Goal: Task Accomplishment & Management: Manage account settings

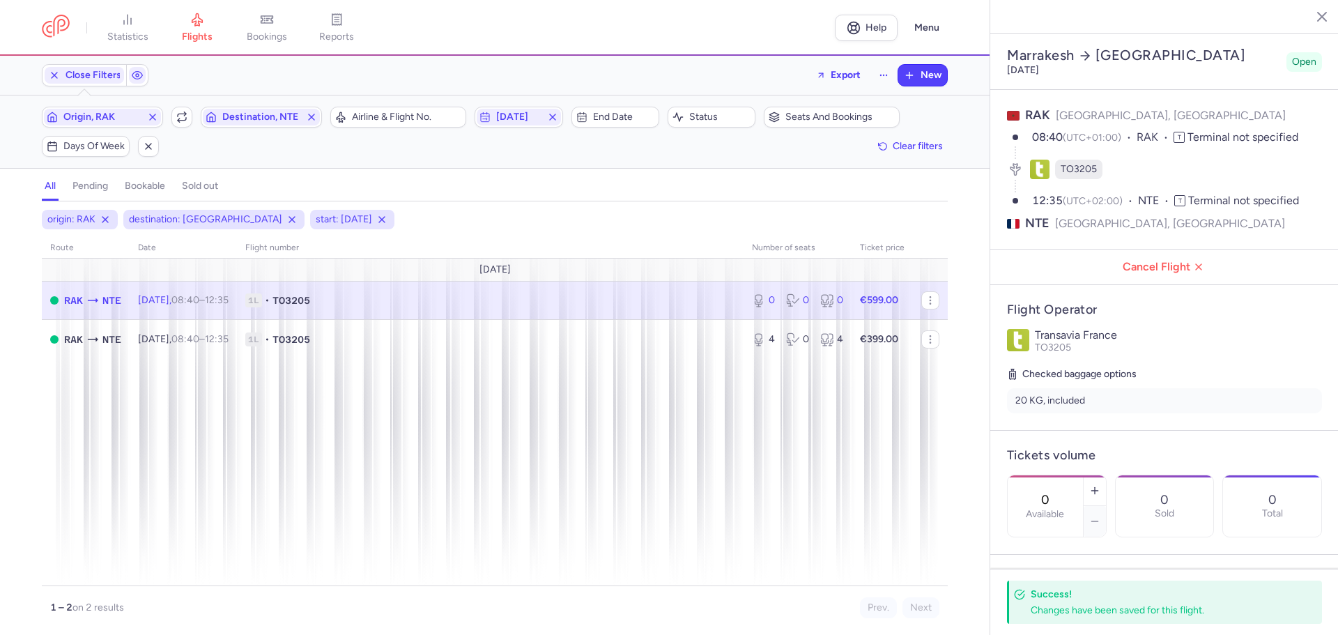
select select "days"
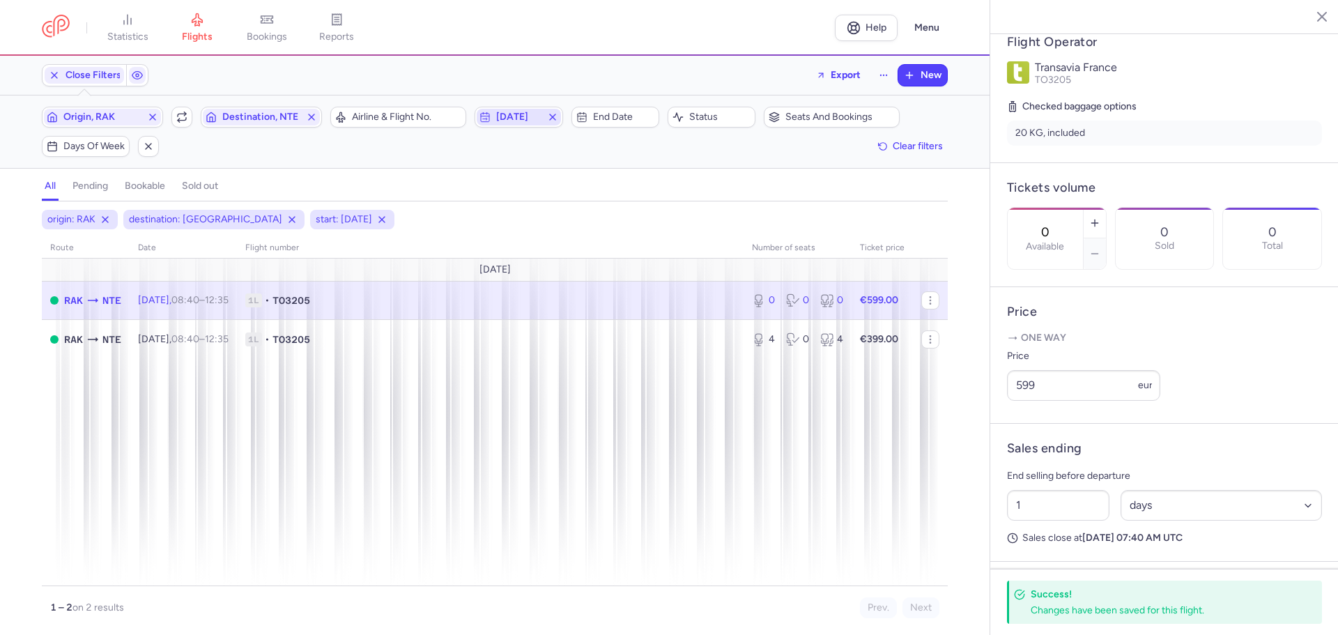
click at [528, 117] on span "[DATE]" at bounding box center [518, 117] width 45 height 11
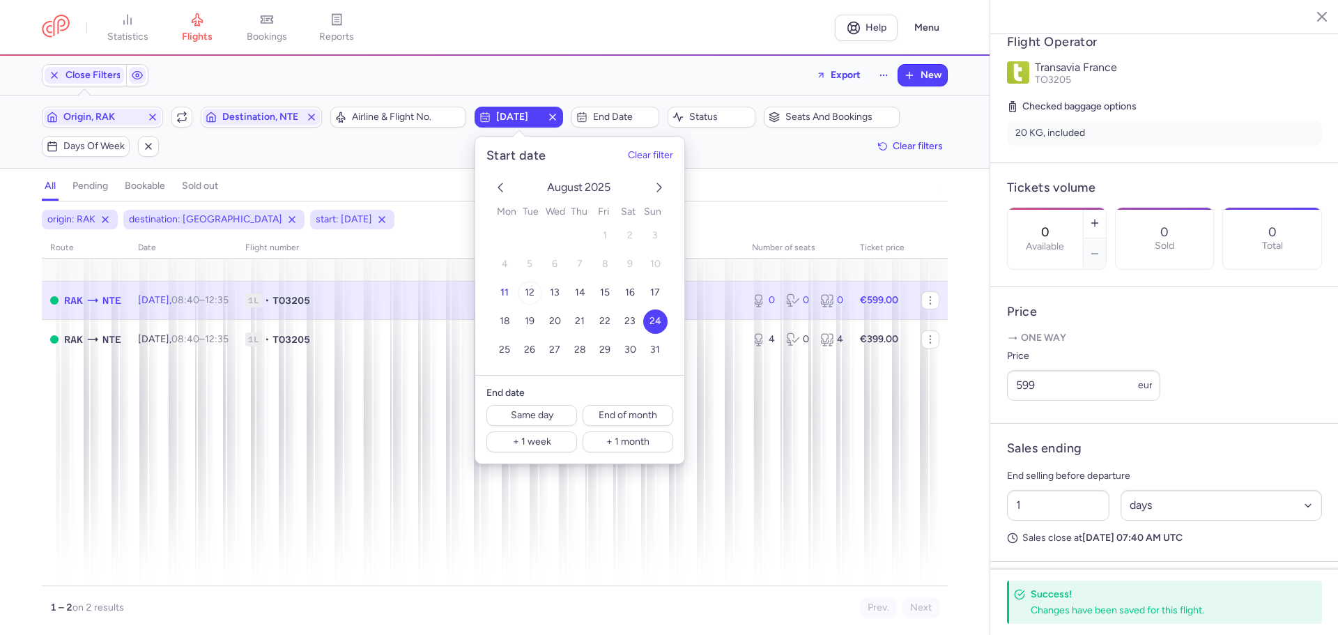
click at [527, 294] on span "12" at bounding box center [530, 293] width 10 height 12
click at [613, 114] on span "End date" at bounding box center [623, 117] width 61 height 11
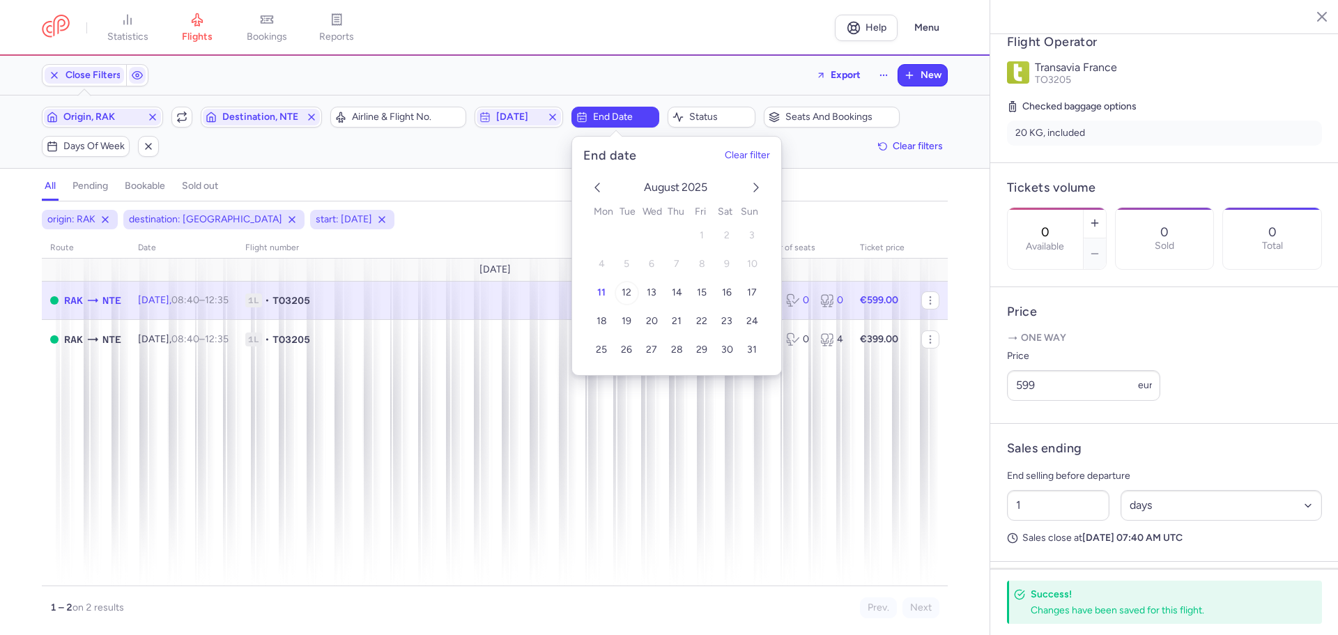
click at [624, 293] on span "12" at bounding box center [627, 293] width 10 height 12
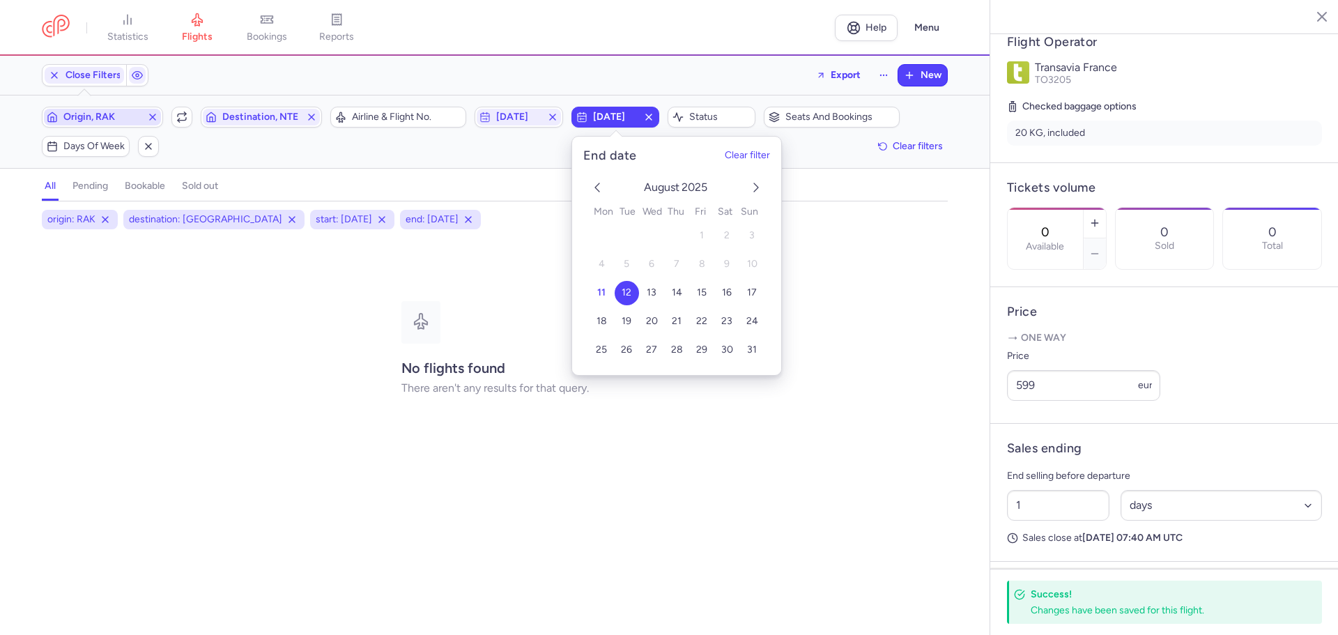
click at [74, 116] on span "Origin, RAK" at bounding box center [102, 117] width 78 height 11
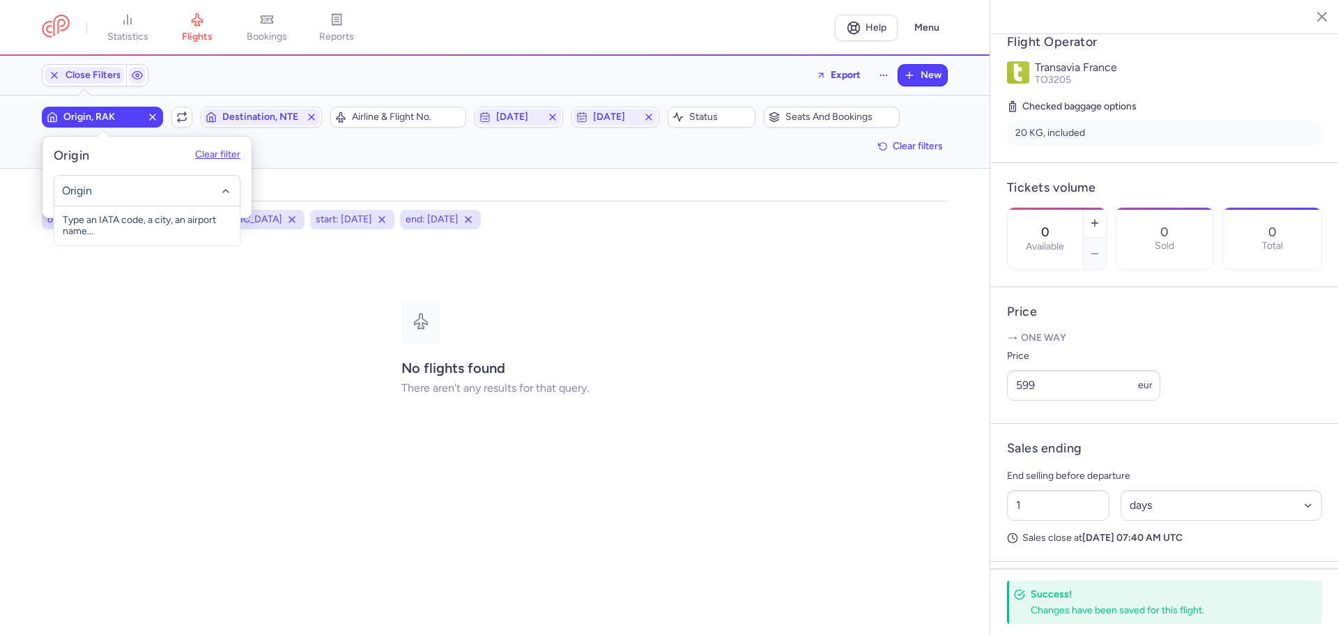
drag, startPoint x: 241, startPoint y: 157, endPoint x: 230, endPoint y: 155, distance: 11.2
click at [237, 155] on header "Origin Clear filter" at bounding box center [147, 150] width 209 height 27
click at [222, 152] on button "Clear filter" at bounding box center [217, 155] width 45 height 11
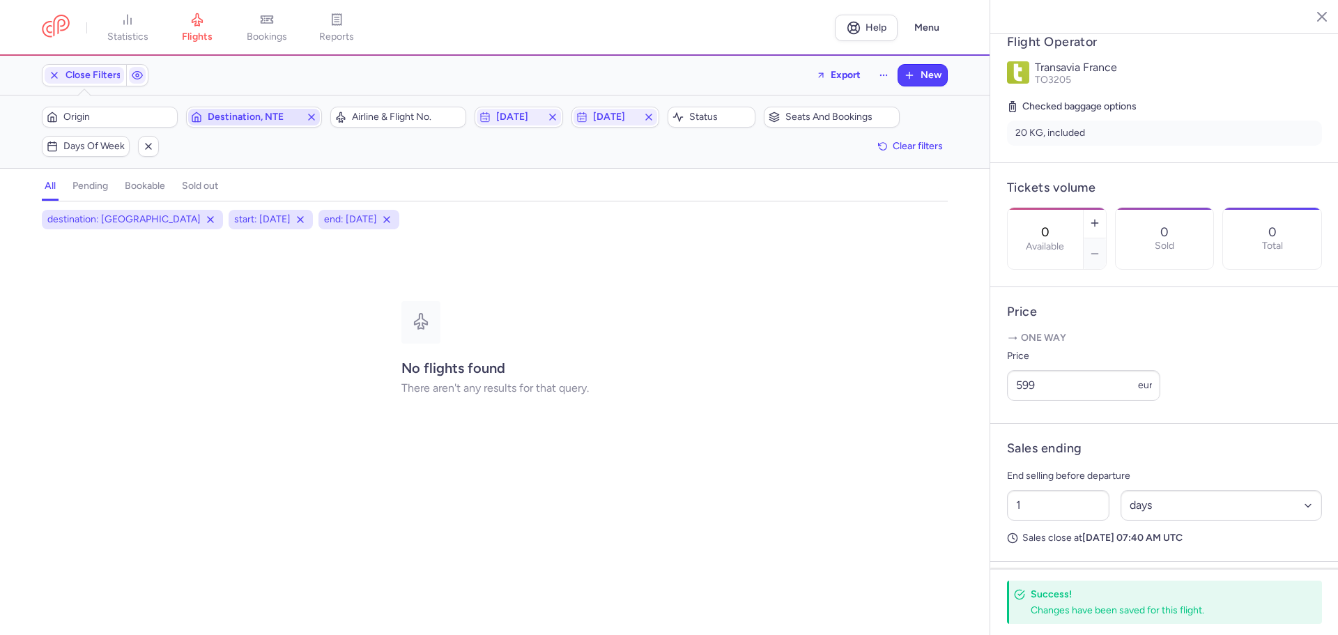
click at [236, 116] on span "Destination, NTE" at bounding box center [254, 117] width 93 height 11
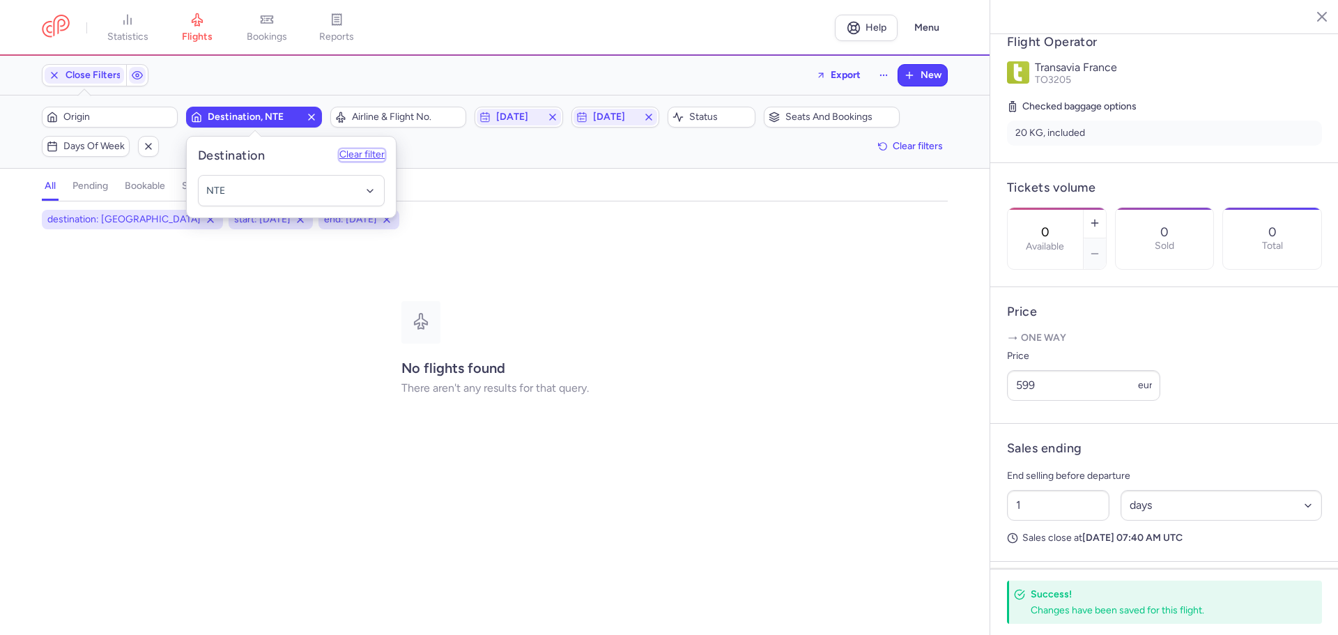
click at [378, 150] on button "Clear filter" at bounding box center [361, 155] width 45 height 11
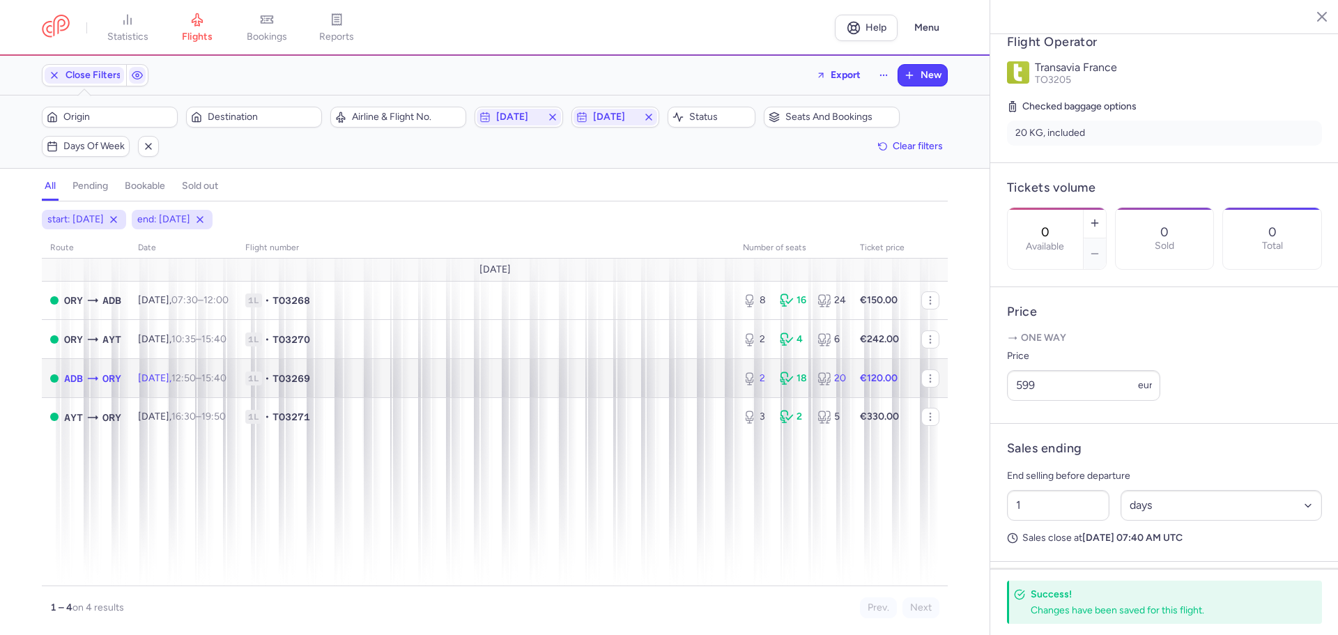
click at [77, 379] on span "ADB" at bounding box center [73, 378] width 19 height 15
type input "2"
type input "6"
select select "hours"
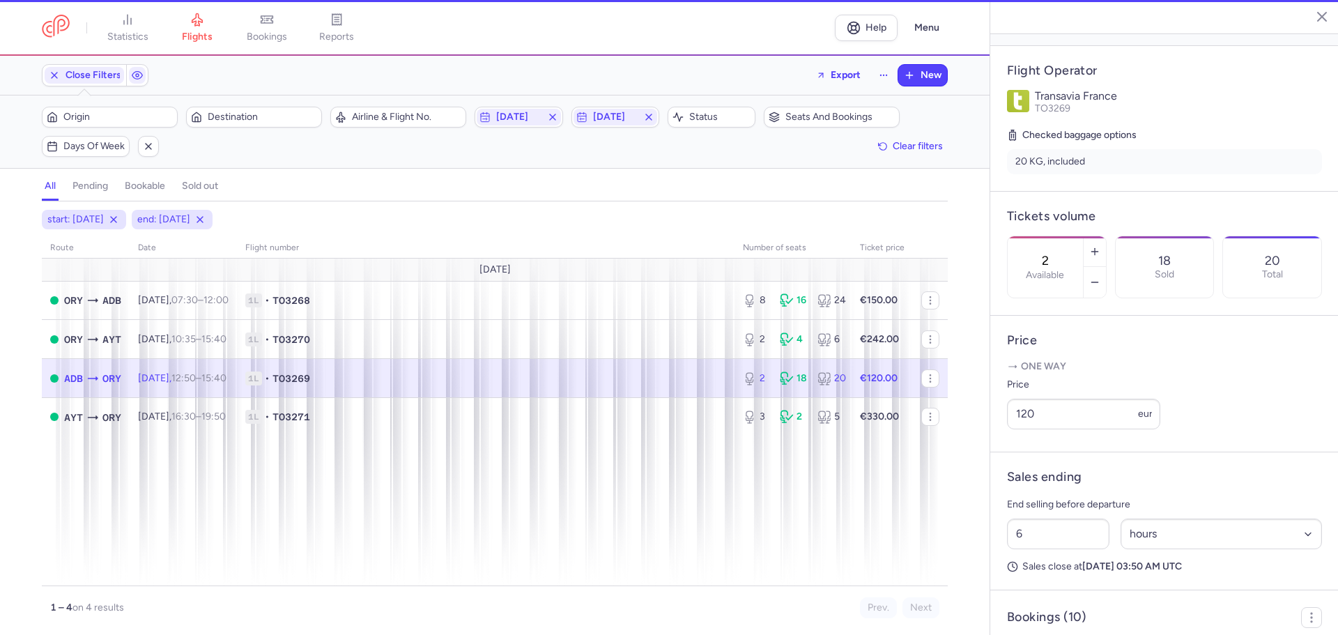
scroll to position [279, 0]
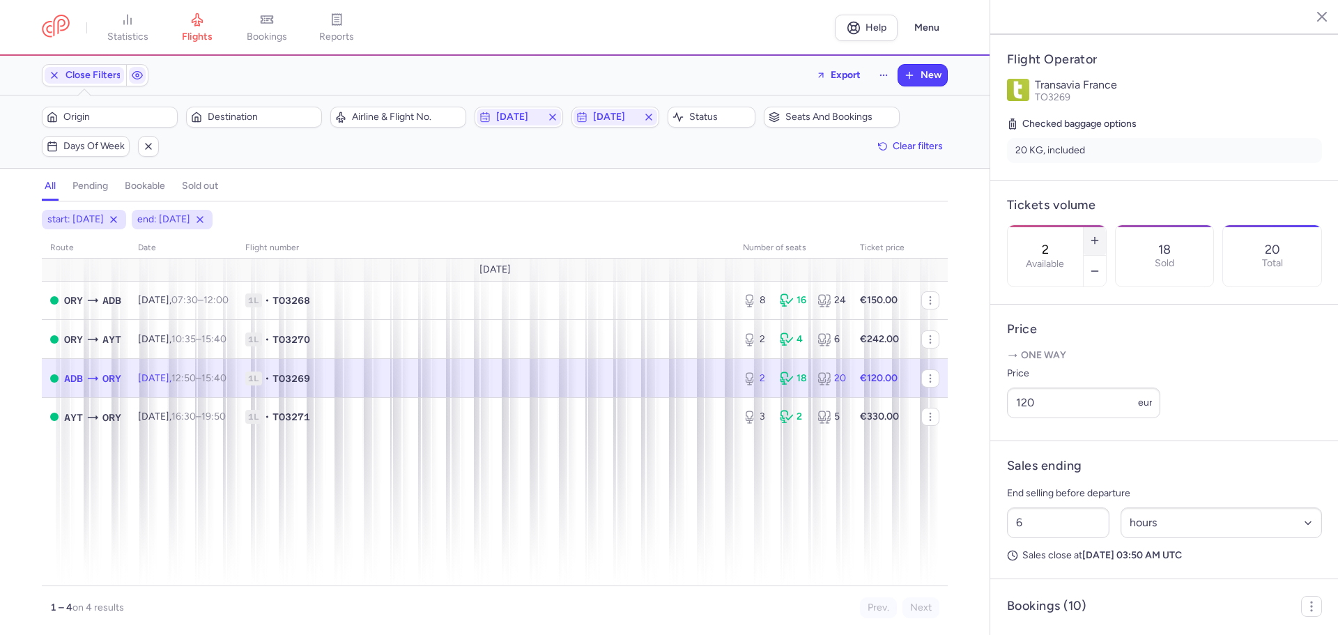
click at [1101, 235] on icon "button" at bounding box center [1094, 240] width 11 height 11
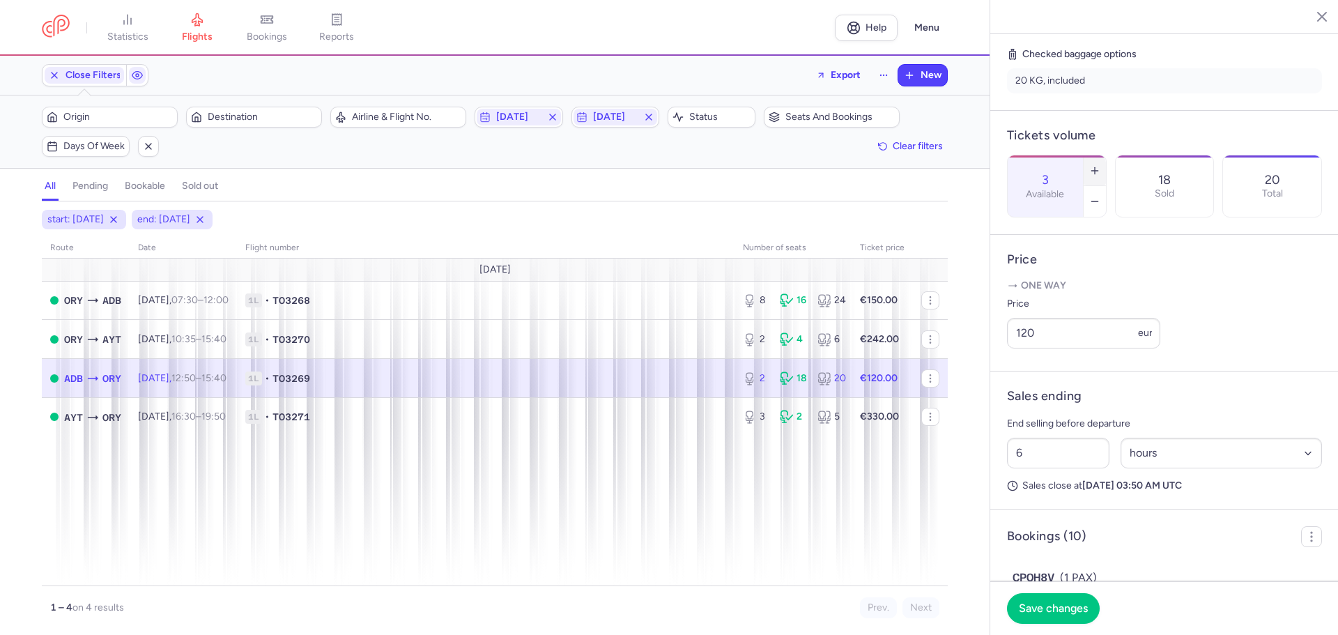
scroll to position [139, 0]
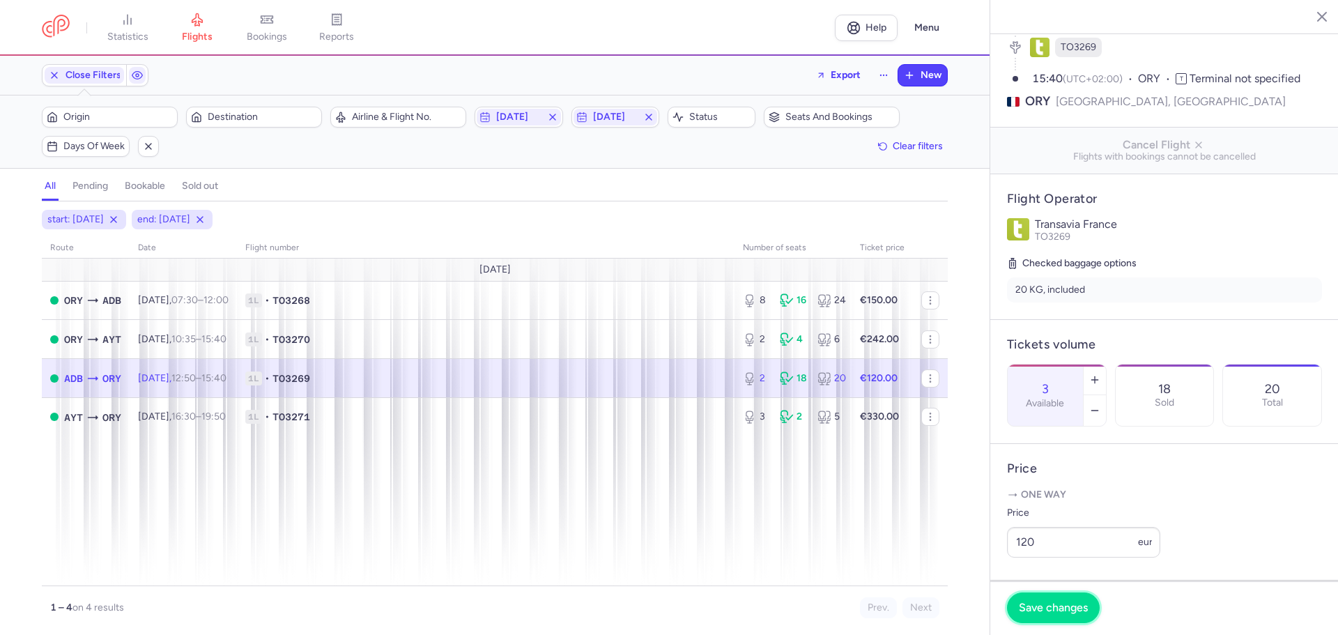
click at [1044, 603] on span "Save changes" at bounding box center [1053, 608] width 69 height 13
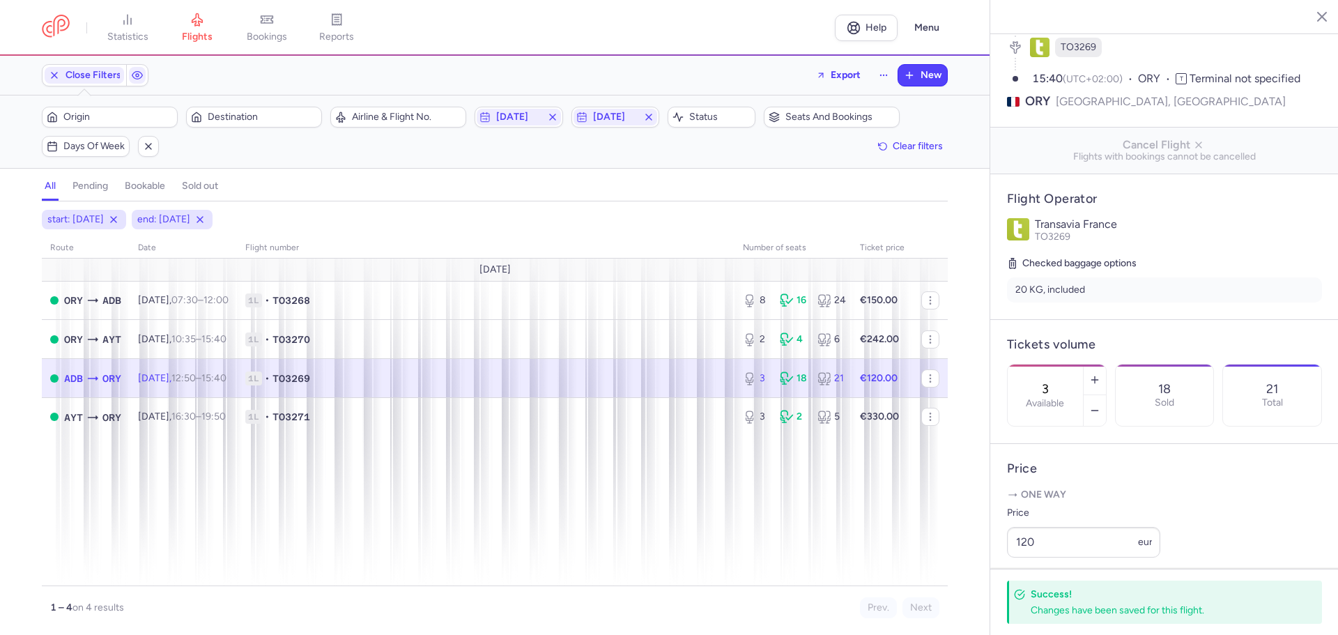
click at [118, 375] on span "ORY" at bounding box center [111, 378] width 19 height 15
click at [1106, 365] on button "button" at bounding box center [1095, 380] width 22 height 31
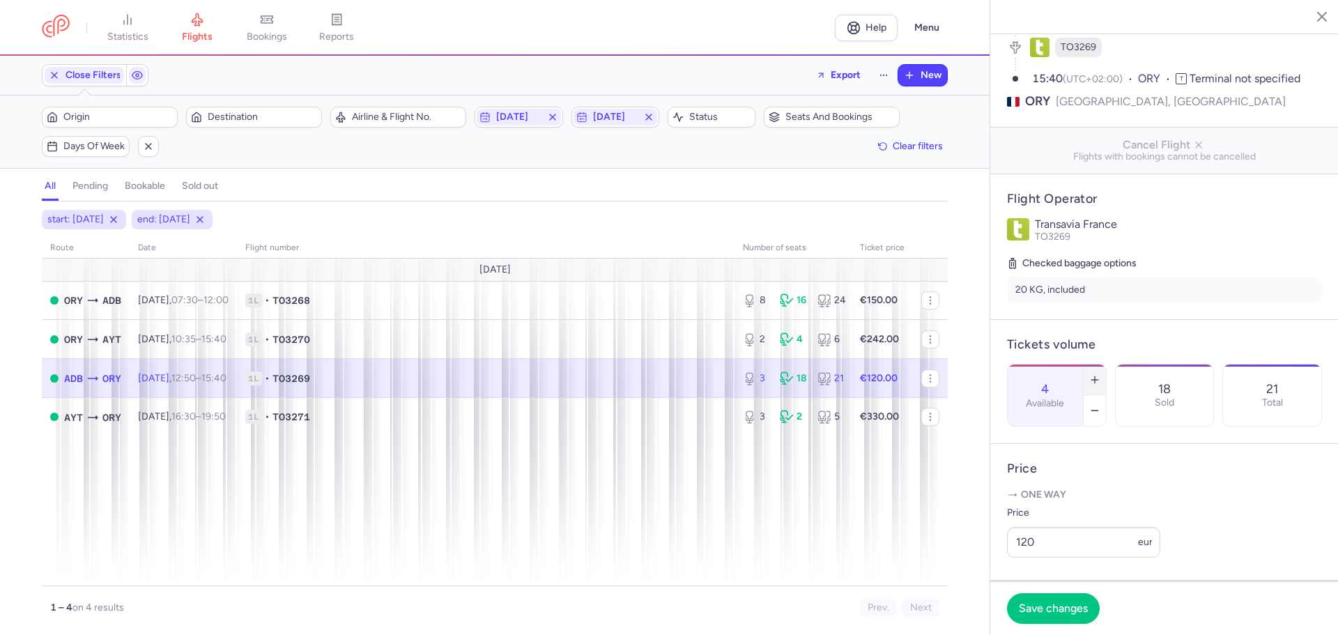
click at [1101, 374] on icon "button" at bounding box center [1094, 379] width 11 height 11
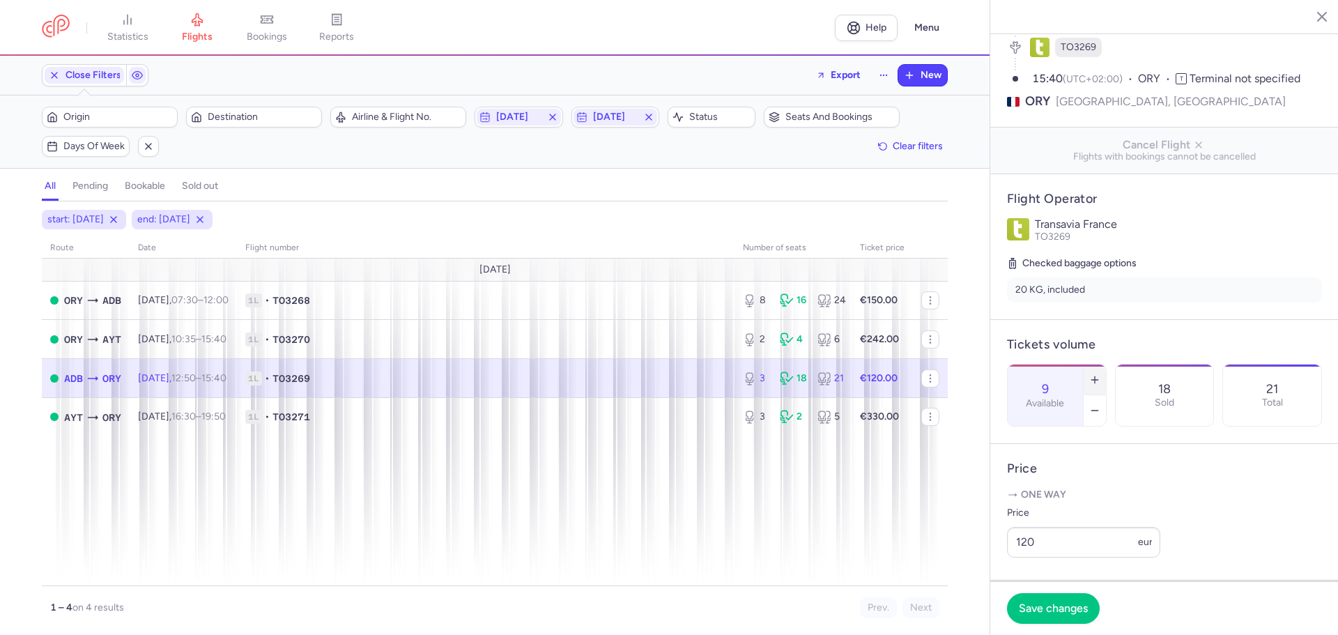
click at [1101, 374] on icon "button" at bounding box center [1094, 379] width 11 height 11
click at [1051, 604] on span "Save changes" at bounding box center [1053, 608] width 69 height 13
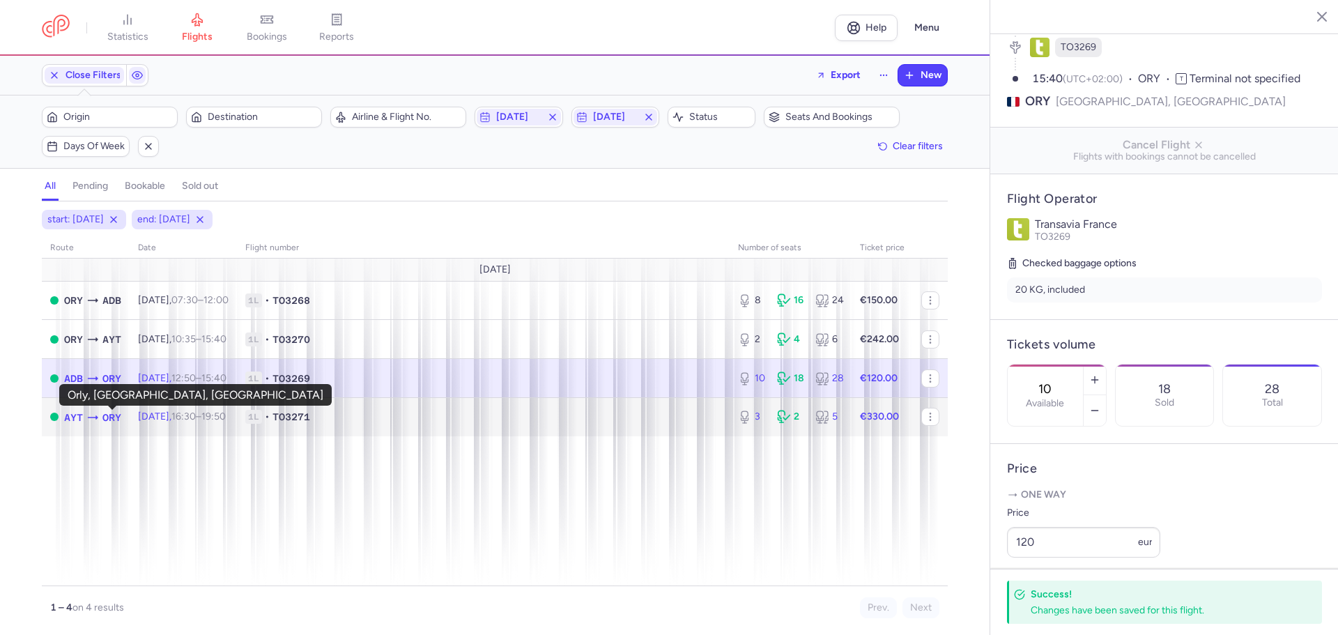
click at [106, 416] on span "ORY" at bounding box center [111, 417] width 19 height 15
type input "3"
type input "8"
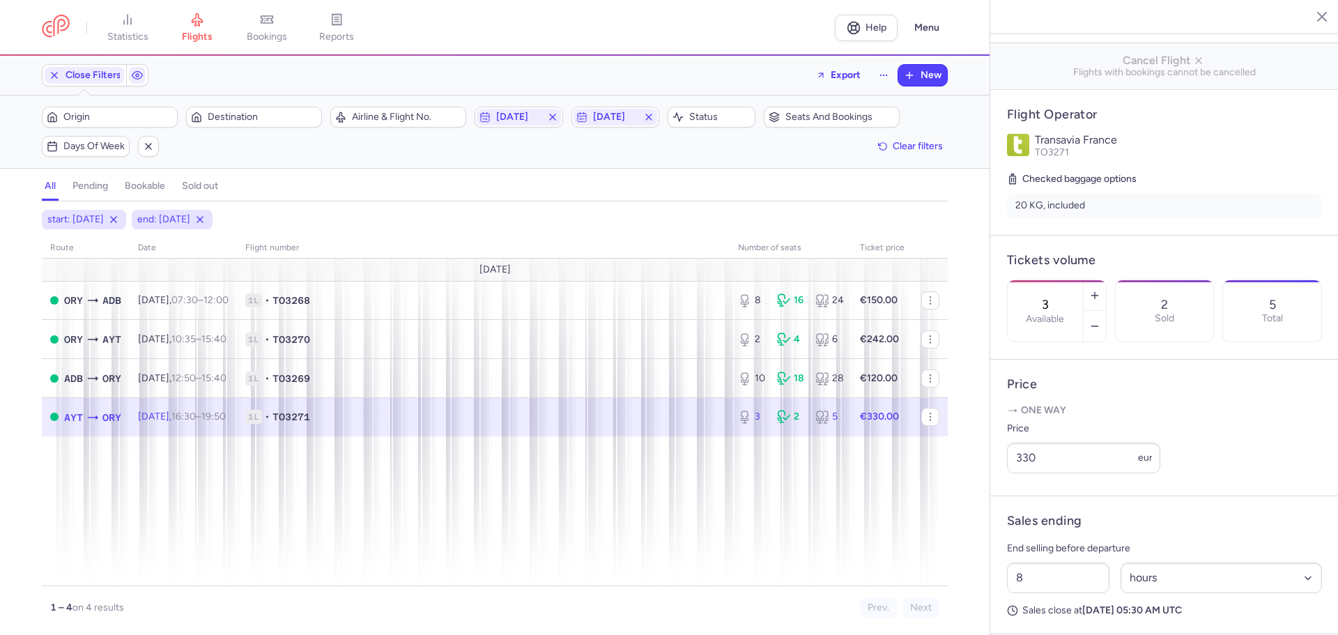
scroll to position [417, 0]
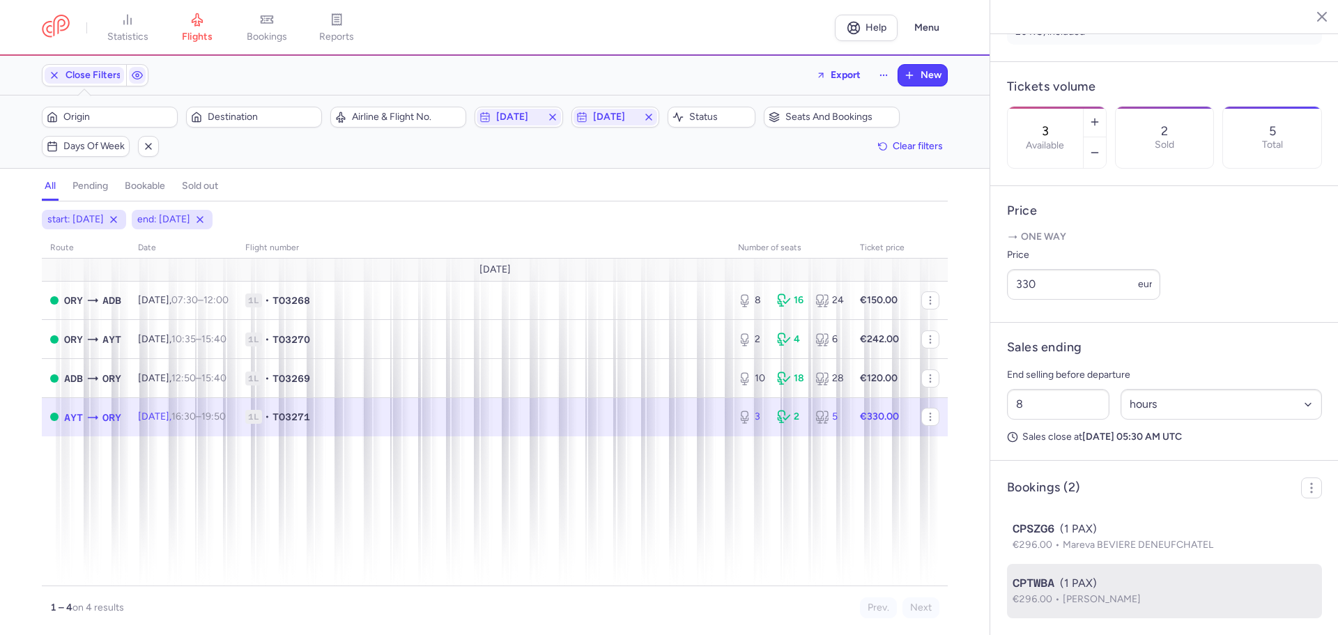
click at [1058, 572] on li "CPTWBA (1 PAX) €296.00 [PERSON_NAME]" at bounding box center [1164, 591] width 315 height 54
click at [1048, 580] on span "CPTWBA" at bounding box center [1034, 583] width 42 height 17
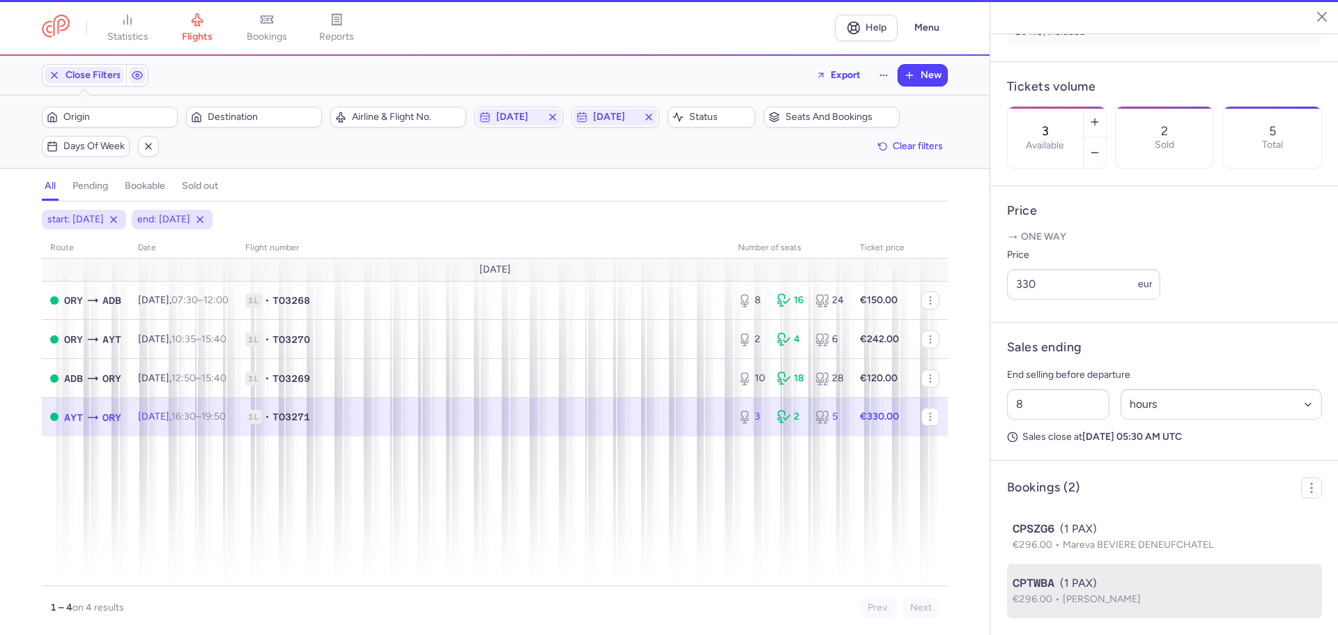
click at [1048, 0] on body "statistics flights bookings reports Help Menu Close Filters Export New Filters …" at bounding box center [669, 0] width 1338 height 0
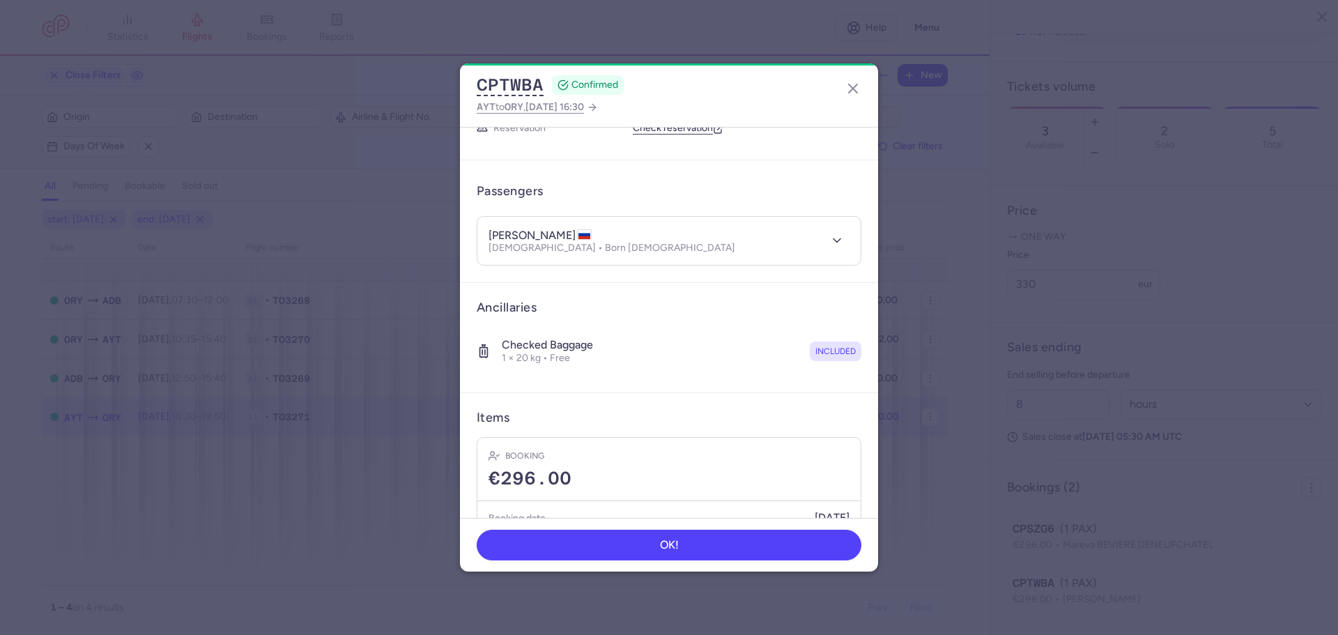
scroll to position [128, 0]
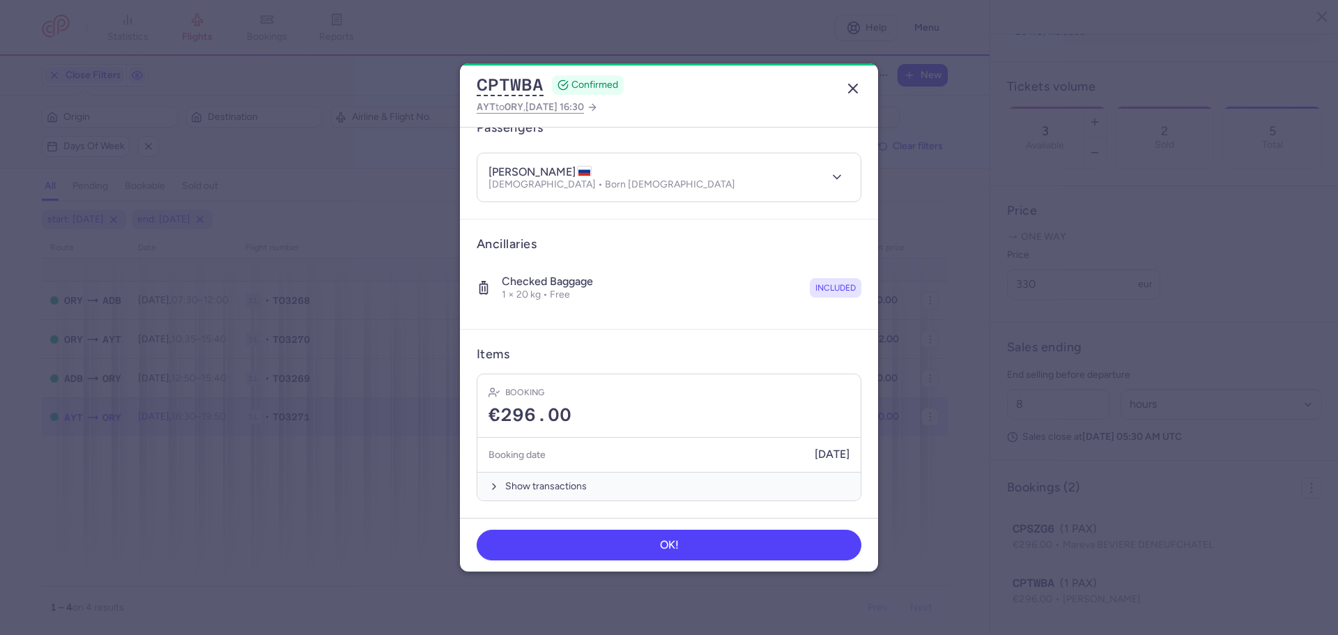
click at [861, 89] on icon "button" at bounding box center [853, 88] width 17 height 17
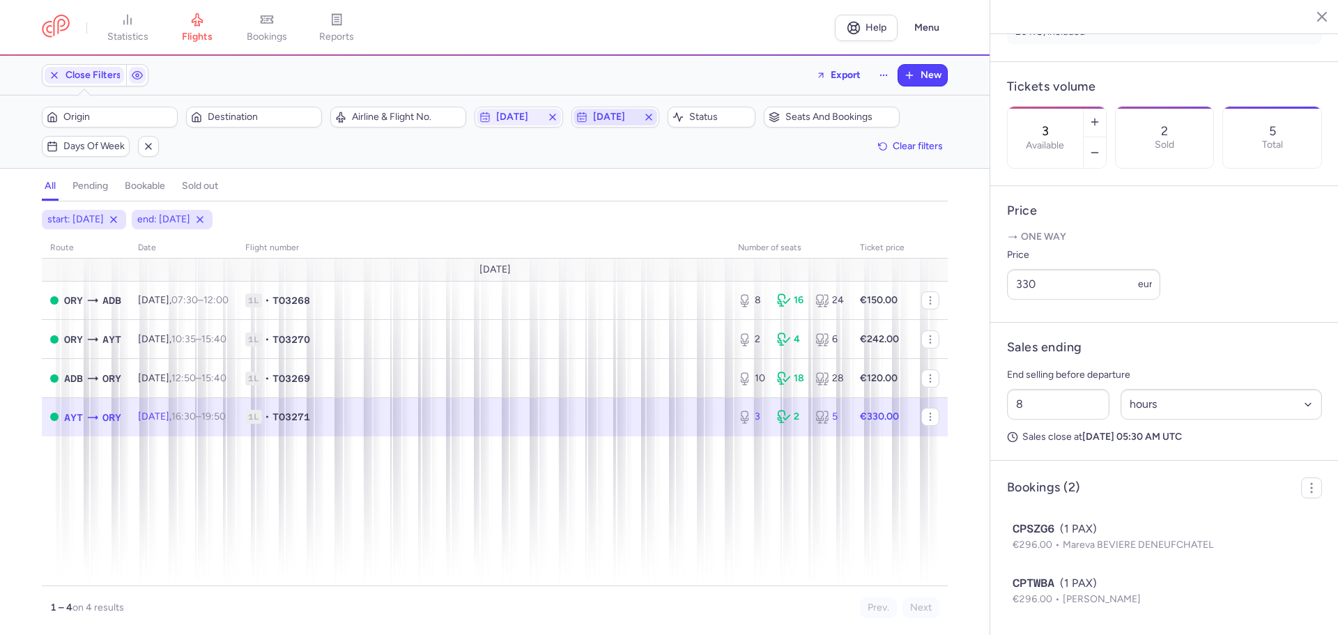
click at [627, 113] on span "[DATE]" at bounding box center [615, 117] width 45 height 11
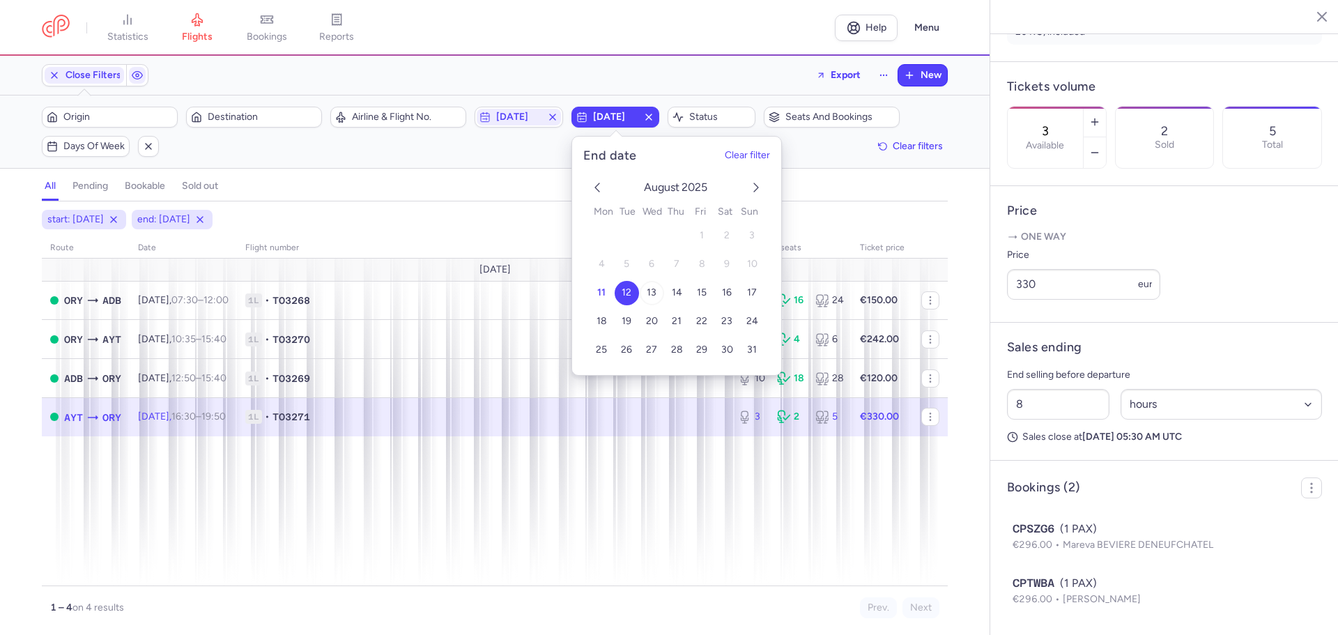
click at [648, 289] on span "13" at bounding box center [652, 293] width 10 height 12
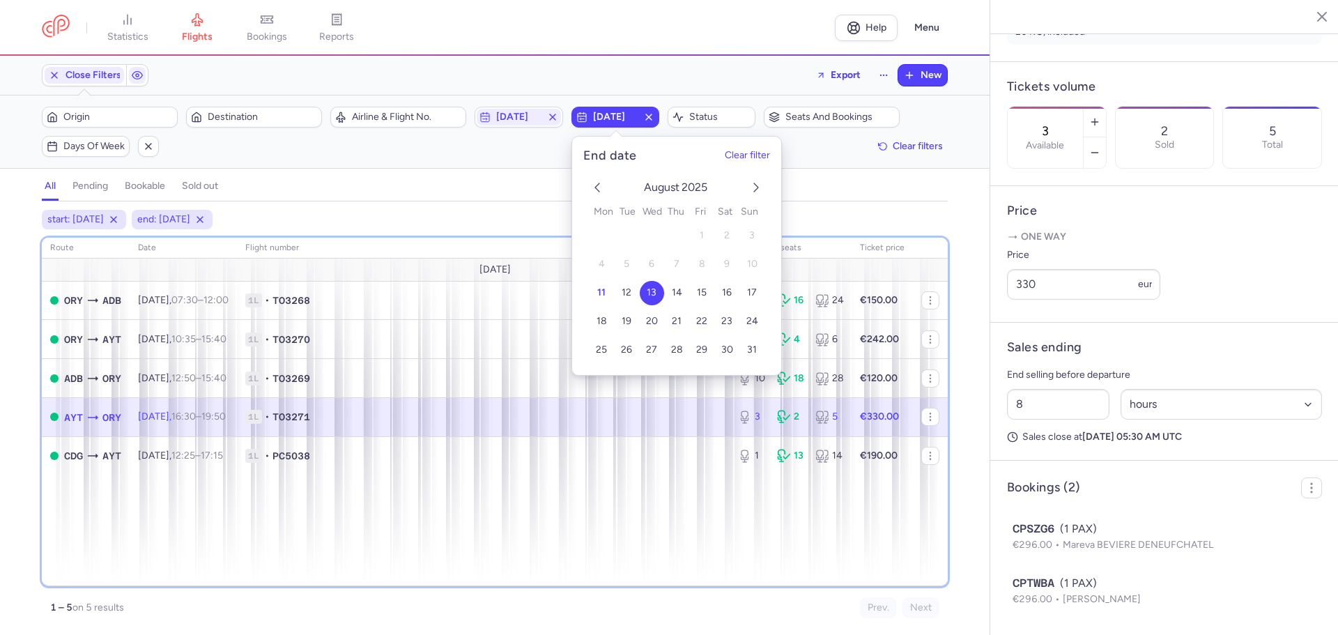
click at [327, 512] on div "route date Flight number number of seats Ticket price [DATE] ORY ADB [DATE] 07:…" at bounding box center [495, 412] width 906 height 349
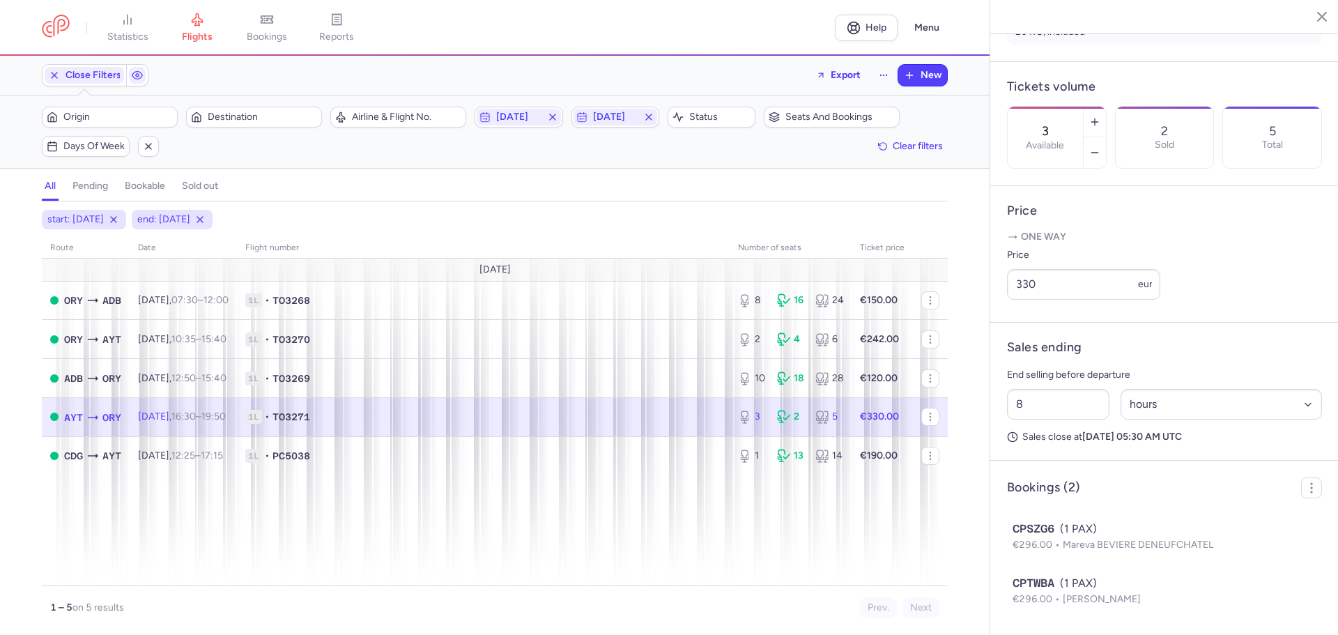
click at [86, 413] on icon at bounding box center [93, 418] width 14 height 14
click at [1043, 282] on input "330" at bounding box center [1083, 284] width 153 height 31
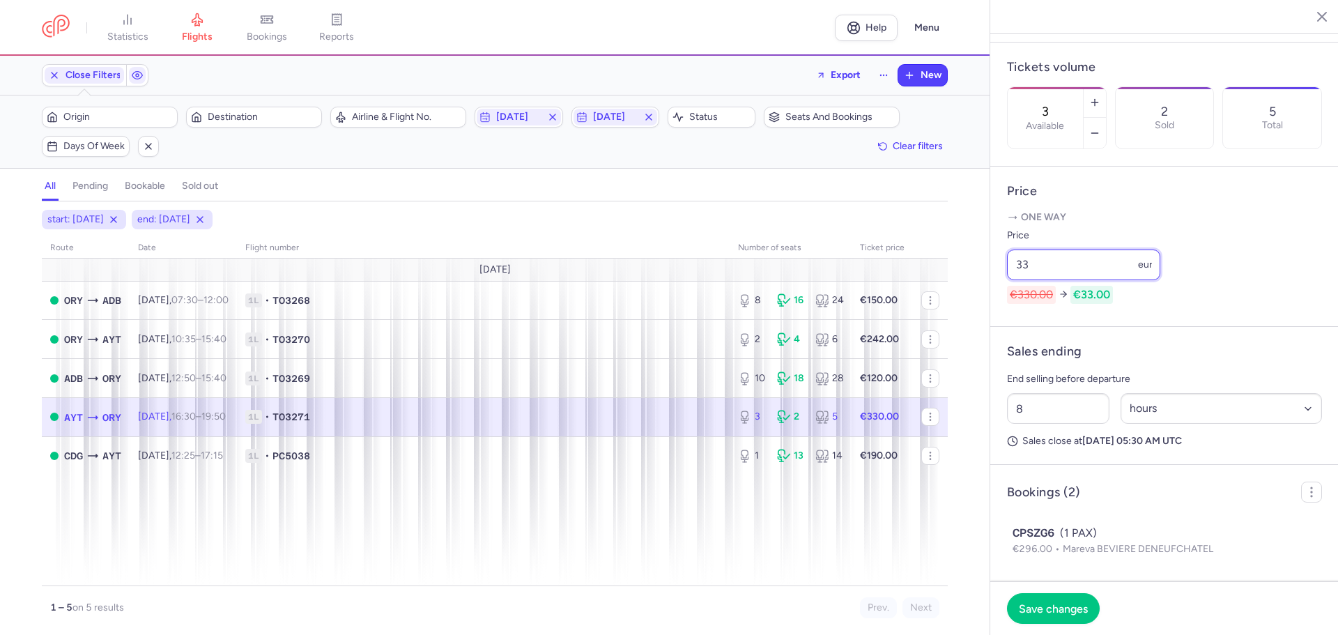
type input "3"
type input "190"
click at [1053, 605] on span "Save changes" at bounding box center [1053, 608] width 69 height 13
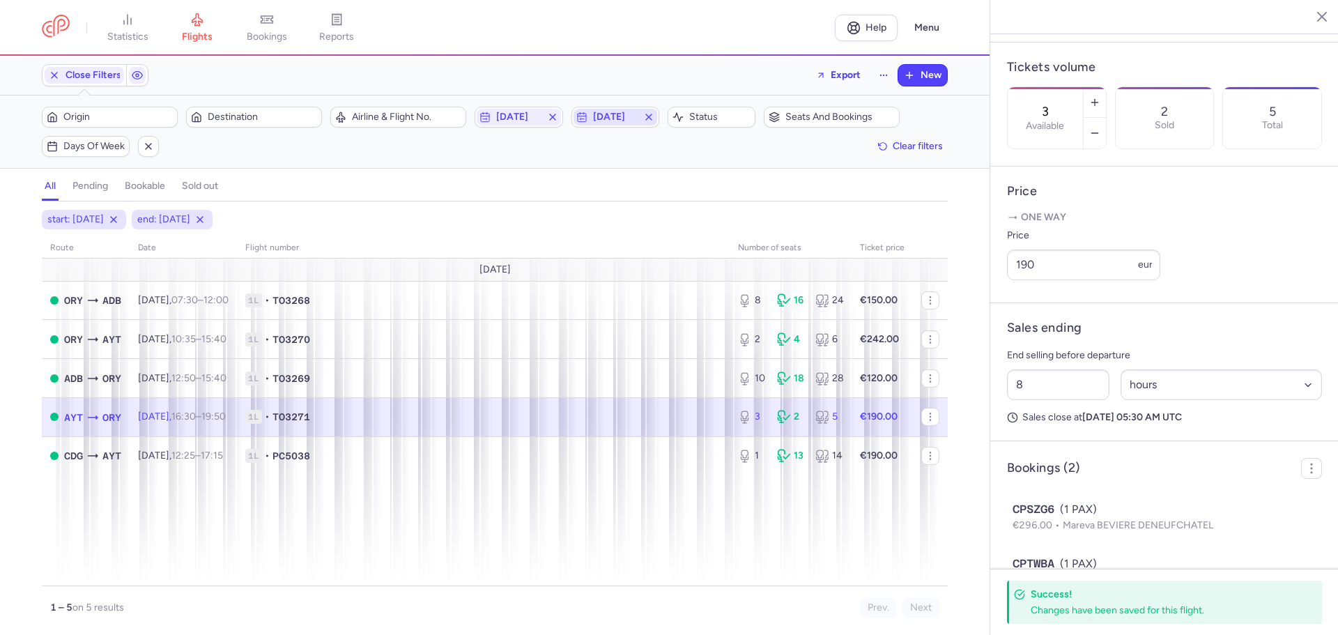
click at [636, 118] on span "[DATE]" at bounding box center [615, 117] width 45 height 11
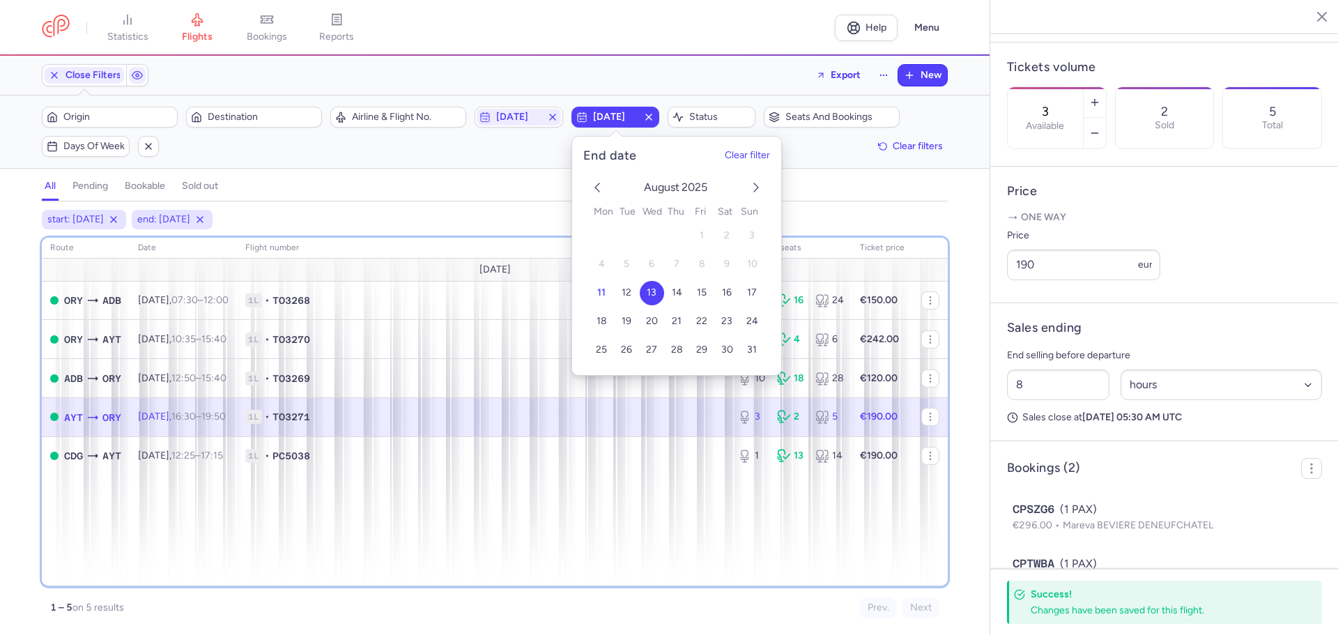
click at [236, 503] on div "route date Flight number number of seats Ticket price [DATE] ORY ADB [DATE] 07:…" at bounding box center [495, 412] width 906 height 349
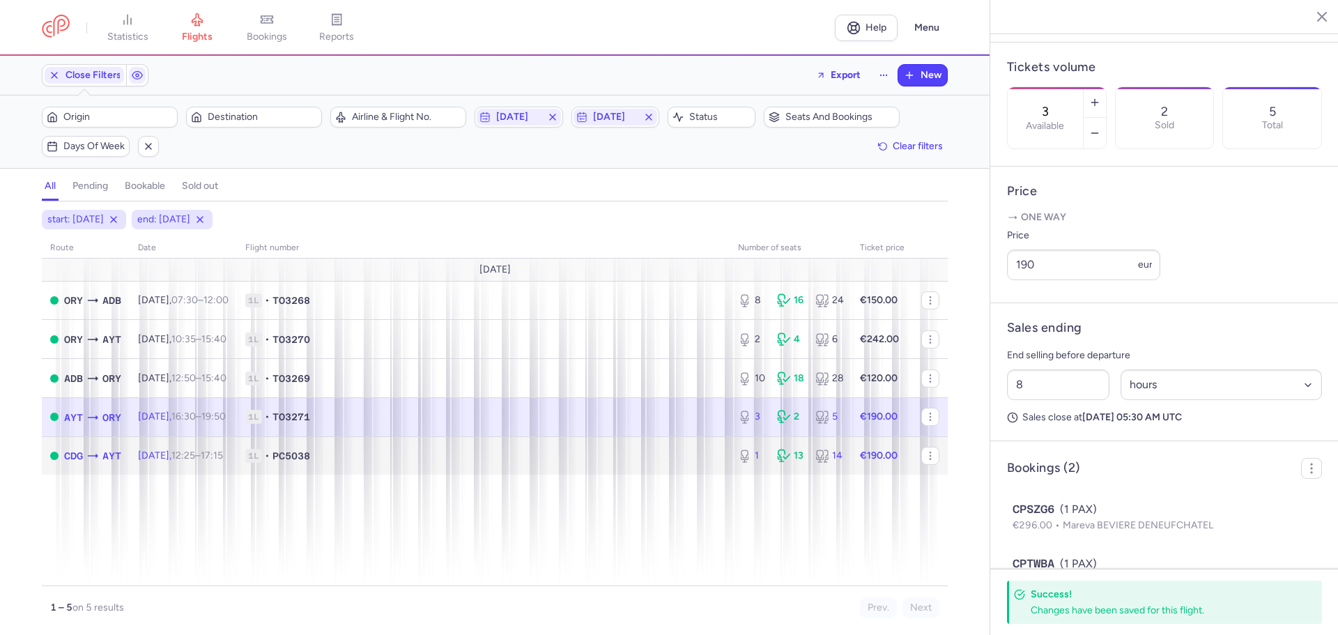
click at [99, 452] on icon at bounding box center [93, 456] width 14 height 14
type input "1"
type input "12"
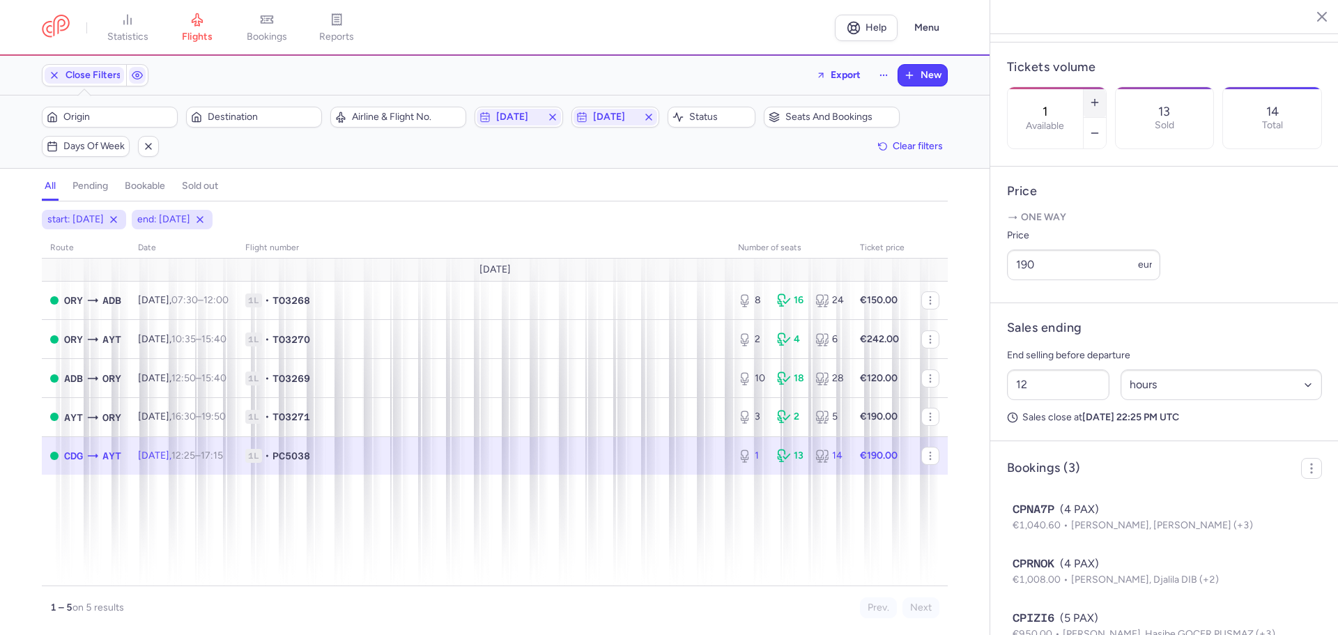
click at [1106, 87] on button "button" at bounding box center [1095, 102] width 22 height 31
type input "4"
click at [1048, 604] on span "Save changes" at bounding box center [1053, 608] width 69 height 13
